Goal: Information Seeking & Learning: Learn about a topic

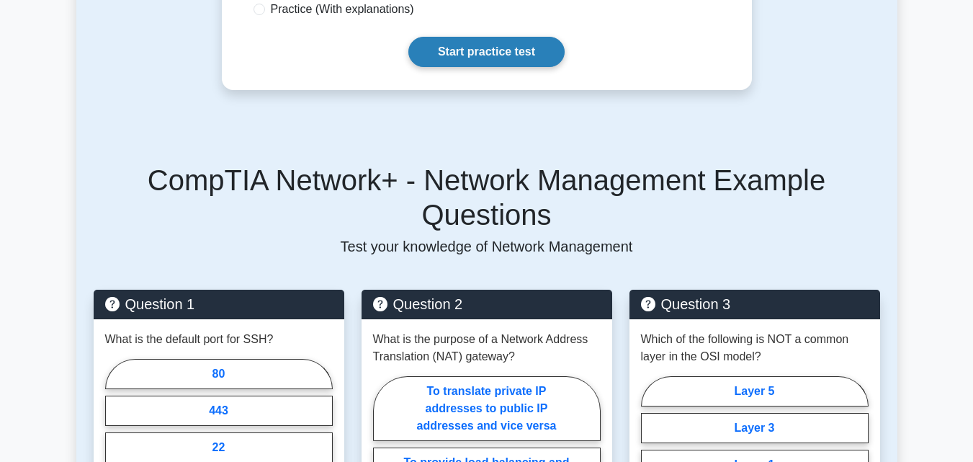
scroll to position [432, 0]
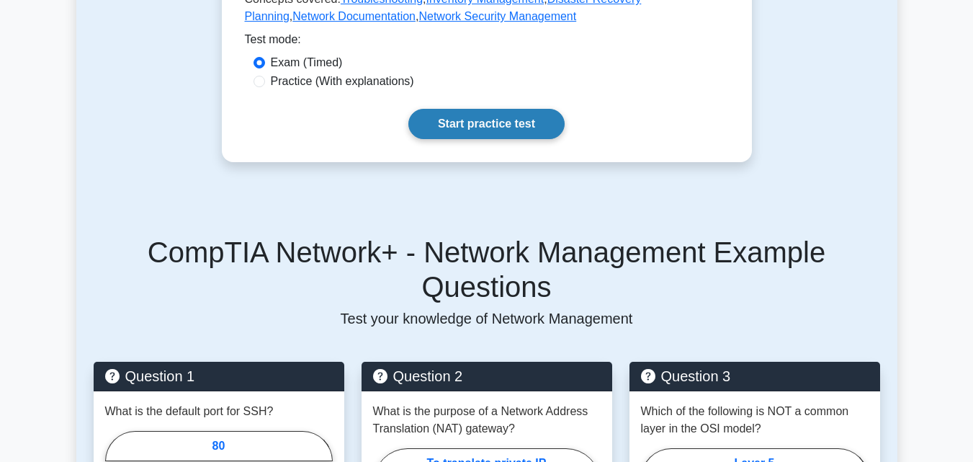
click at [497, 133] on link "Start practice test" at bounding box center [486, 124] width 156 height 30
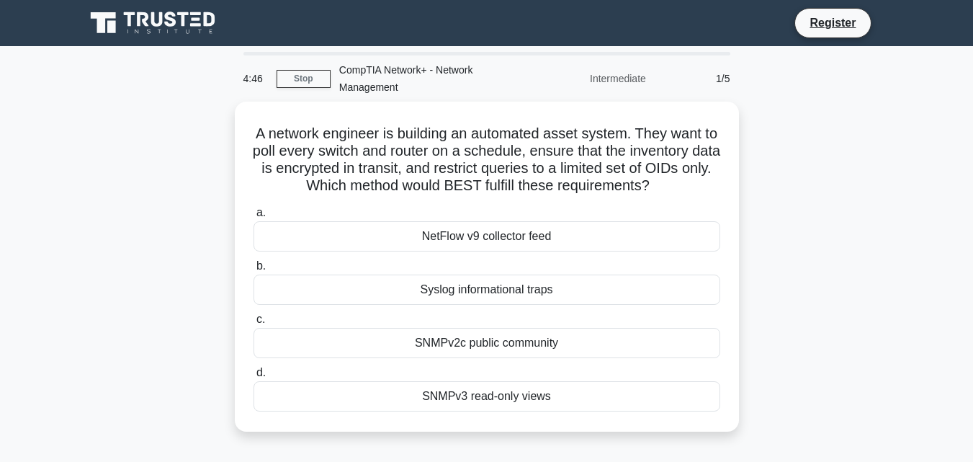
click at [619, 76] on div "Intermediate" at bounding box center [592, 78] width 126 height 29
click at [617, 81] on div "Intermediate" at bounding box center [592, 78] width 126 height 29
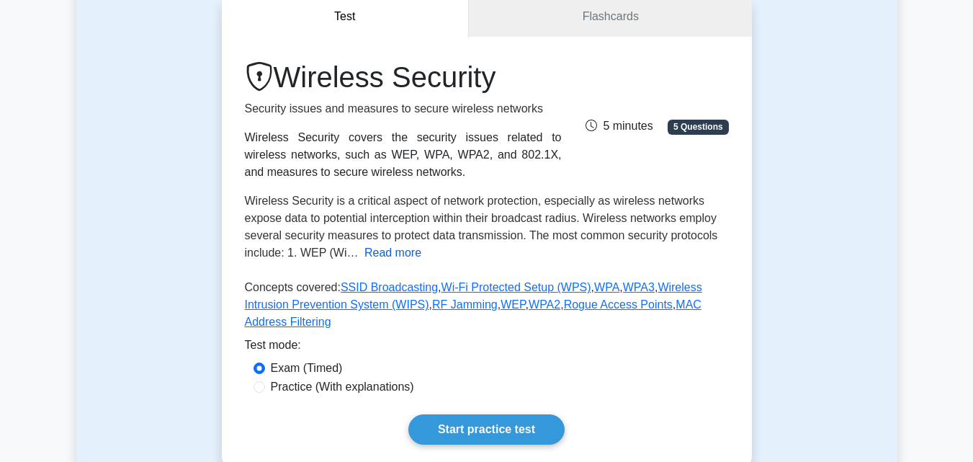
click at [409, 252] on button "Read more" at bounding box center [392, 252] width 57 height 17
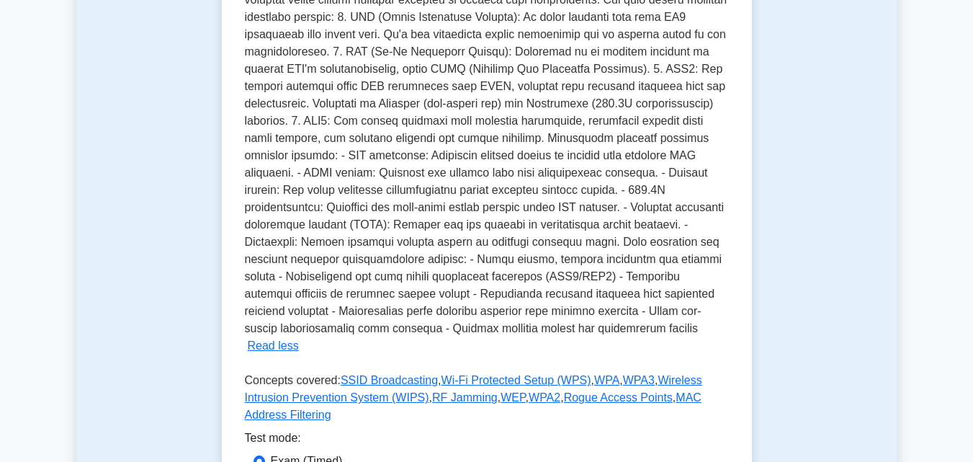
scroll to position [432, 0]
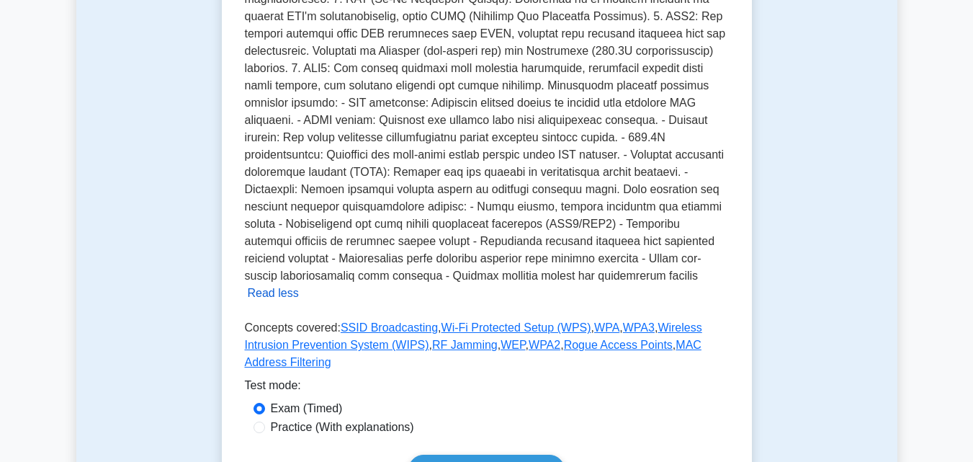
click at [299, 284] on button "Read less" at bounding box center [273, 292] width 51 height 17
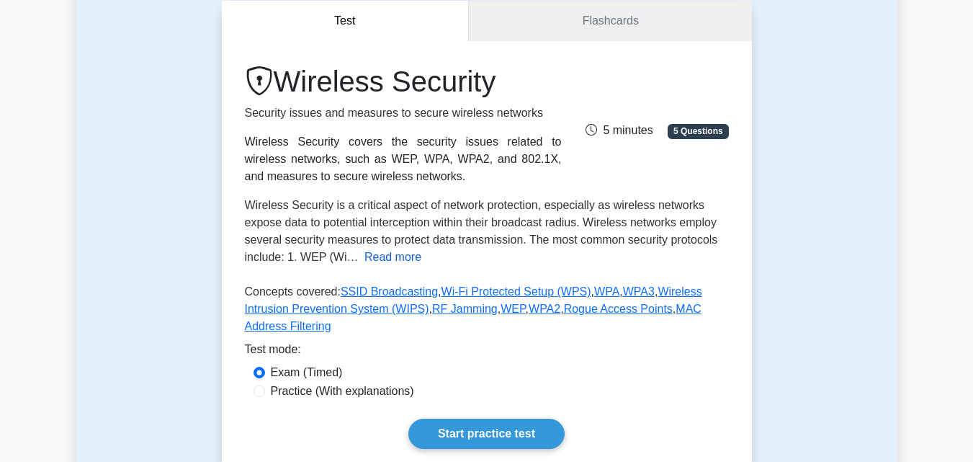
scroll to position [120, 0]
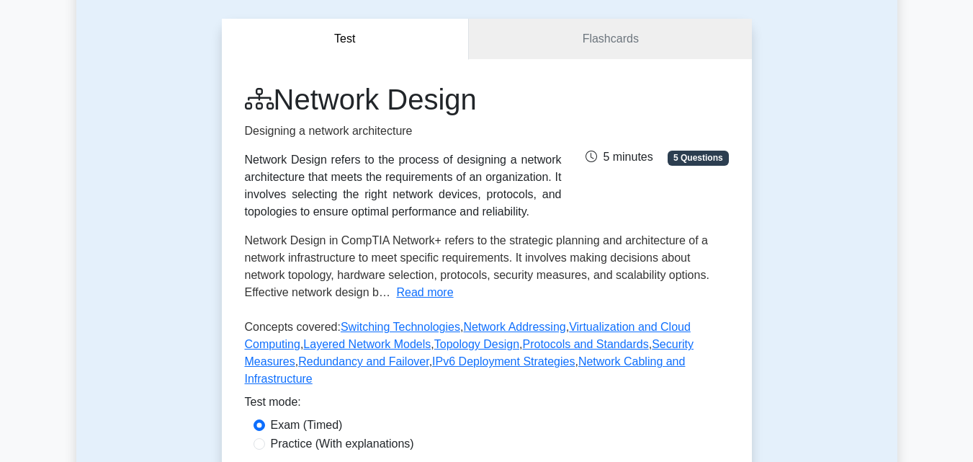
scroll to position [144, 0]
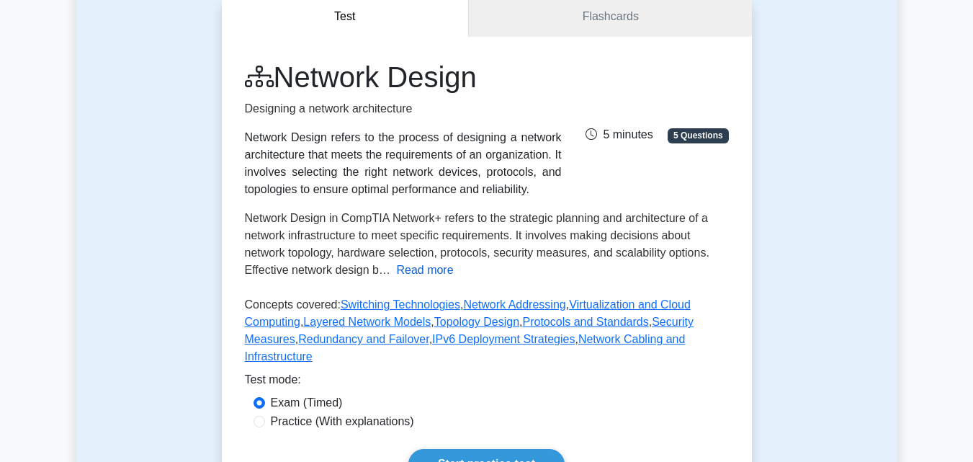
click at [403, 266] on button "Read more" at bounding box center [424, 269] width 57 height 17
